Goal: Task Accomplishment & Management: Manage account settings

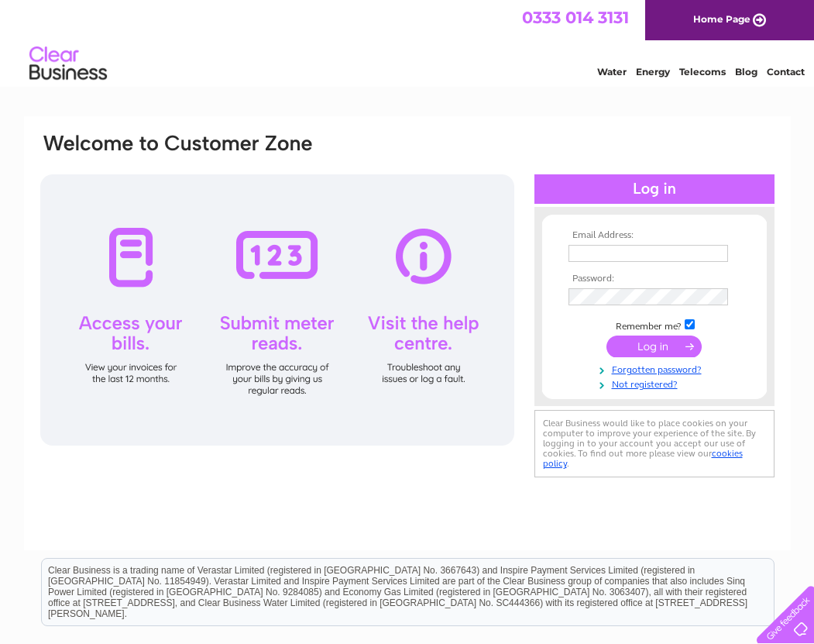
type input "martin@roberts-jones.co.uk"
click at [665, 350] on input "submit" at bounding box center [653, 346] width 95 height 22
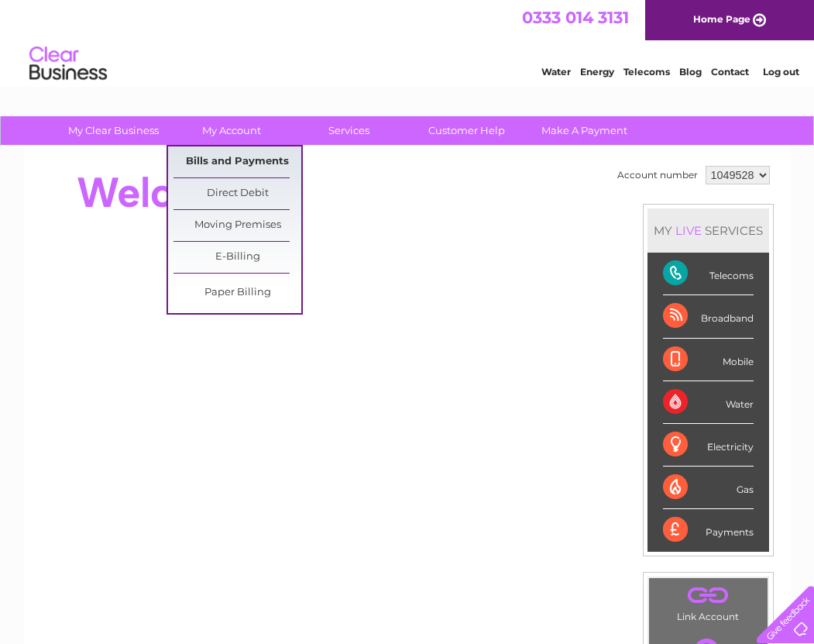
click at [217, 160] on link "Bills and Payments" at bounding box center [237, 161] width 128 height 31
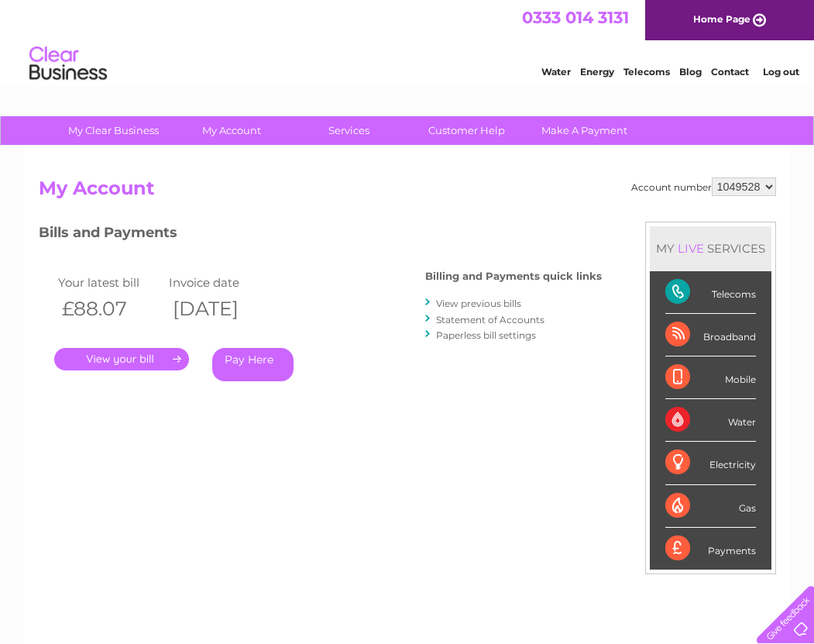
click at [143, 359] on link "." at bounding box center [121, 359] width 135 height 22
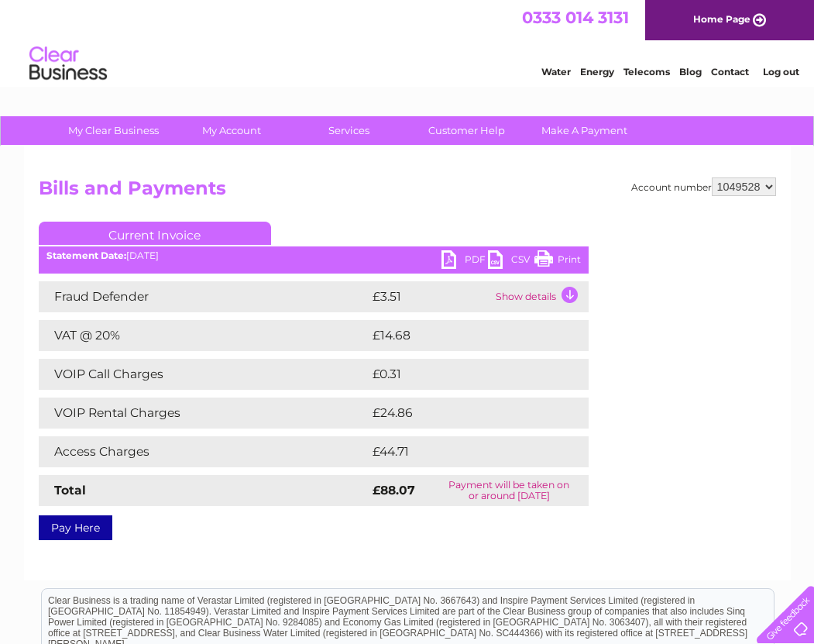
click at [448, 256] on link "PDF" at bounding box center [464, 261] width 46 height 22
click at [346, 77] on div "Water Energy Telecoms Blog Contact Log out" at bounding box center [407, 65] width 814 height 50
click at [481, 131] on link "Customer Help" at bounding box center [467, 130] width 128 height 29
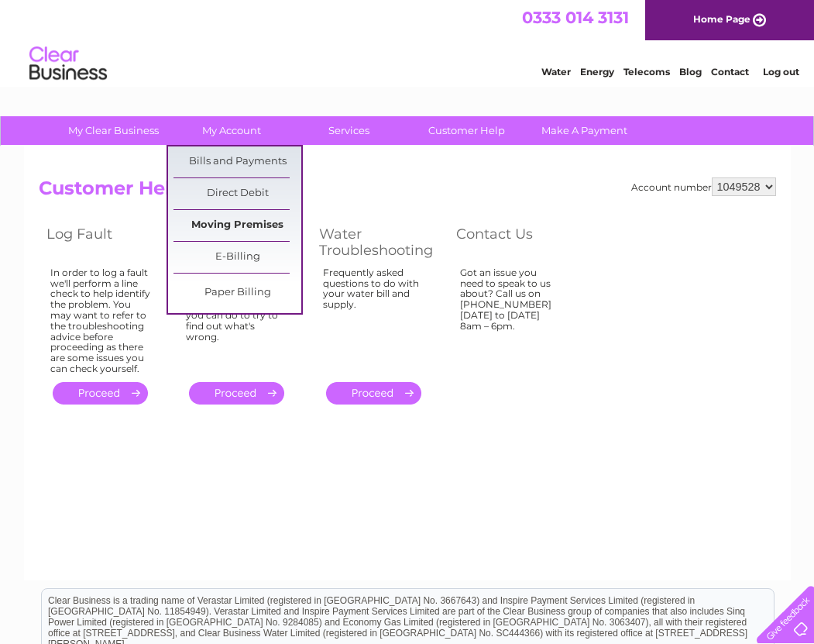
click at [263, 226] on link "Moving Premises" at bounding box center [237, 225] width 128 height 31
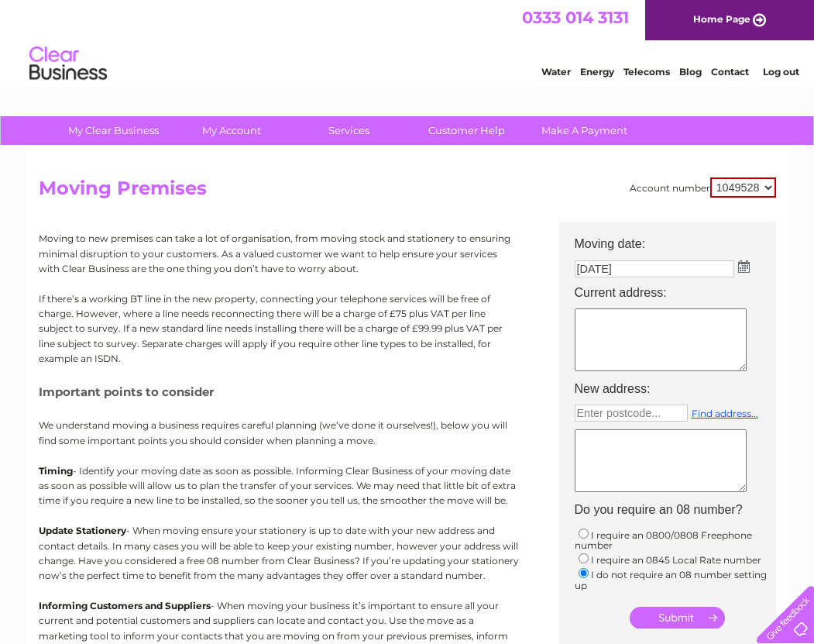
click at [273, 91] on html "0333 014 3131 Home Page Water Energy Telecoms Blog Contact Log out" at bounding box center [407, 45] width 814 height 91
click at [767, 187] on select "1049528" at bounding box center [743, 187] width 66 height 20
click at [789, 182] on div "Account number 1049528 Moving Premises Moving to new premises can take a lot of…" at bounding box center [407, 452] width 767 height 613
